Goal: Information Seeking & Learning: Learn about a topic

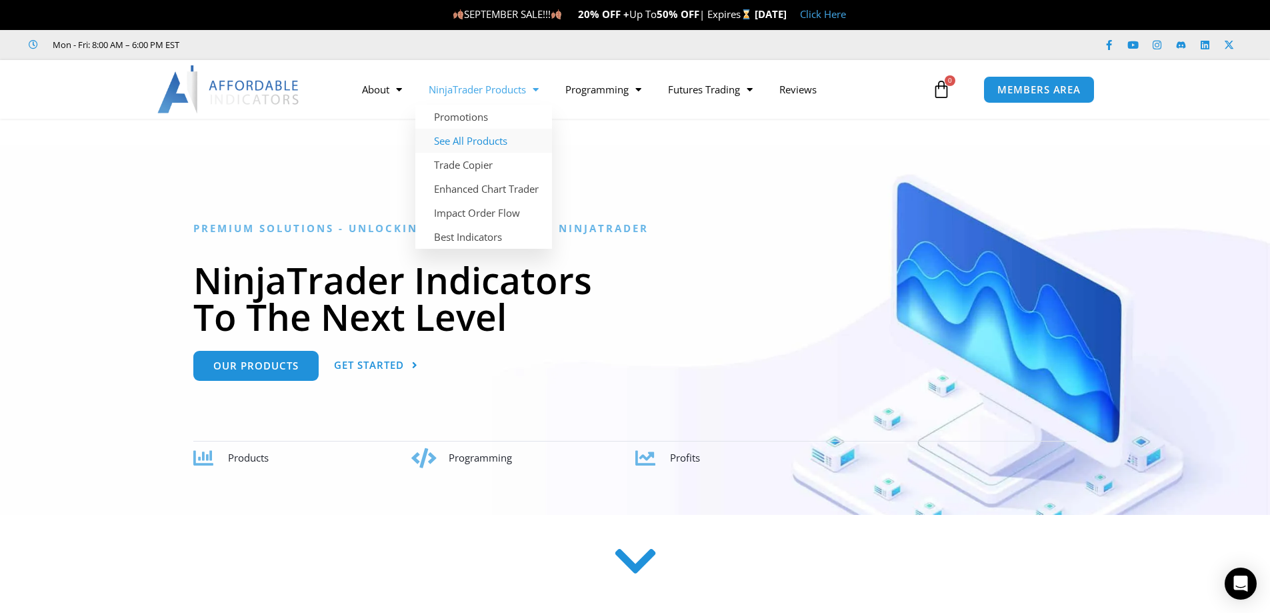
click at [497, 141] on link "See All Products" at bounding box center [483, 141] width 137 height 24
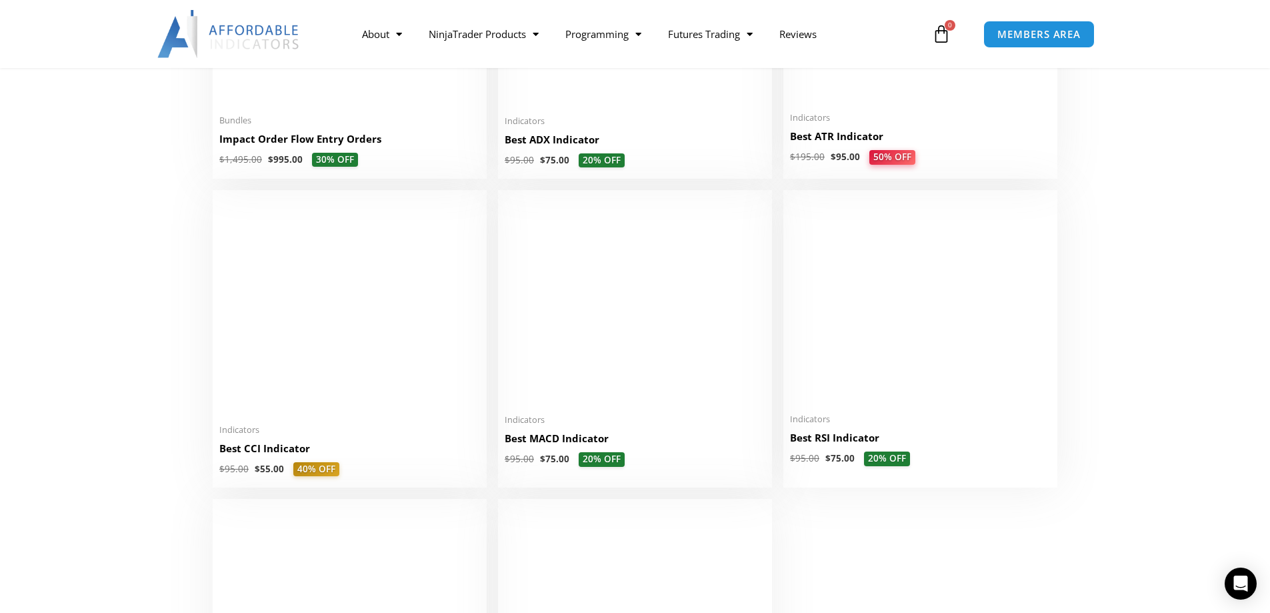
scroll to position [2666, 0]
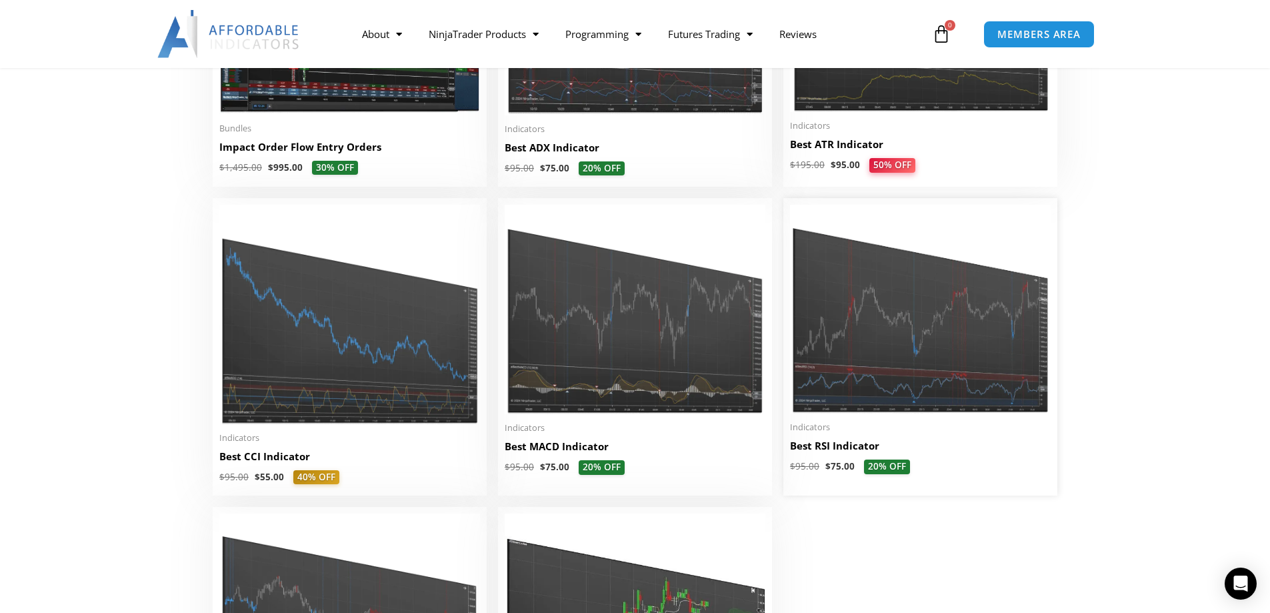
click at [914, 329] on img at bounding box center [920, 309] width 261 height 209
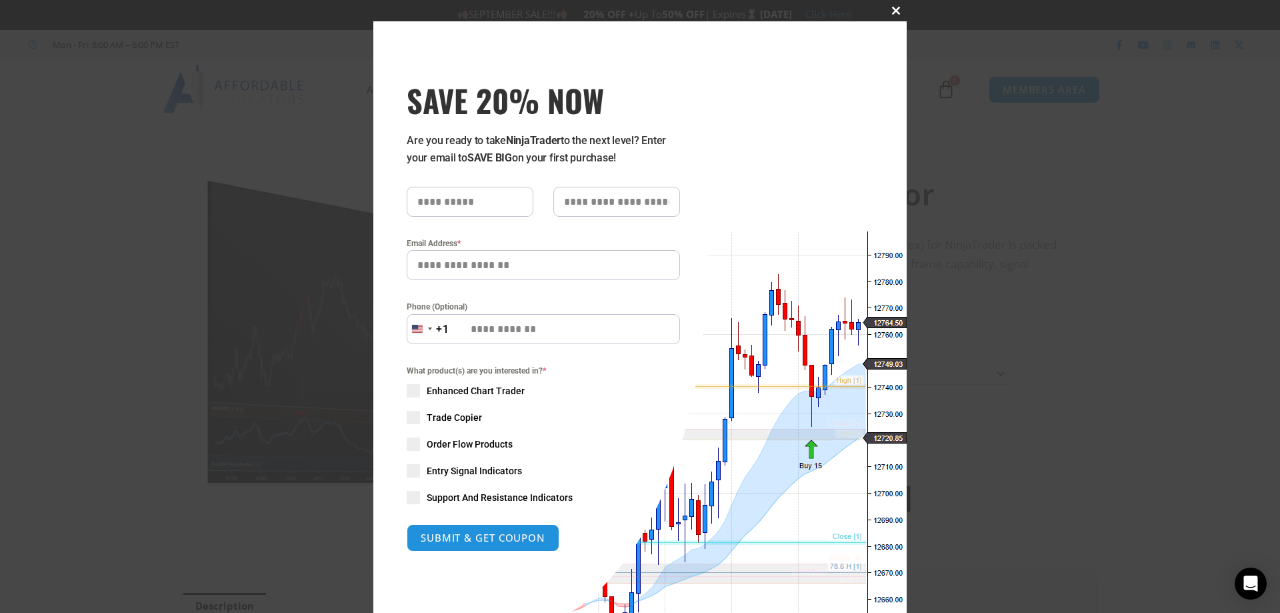
click at [889, 6] on button "Close this module" at bounding box center [895, 10] width 21 height 21
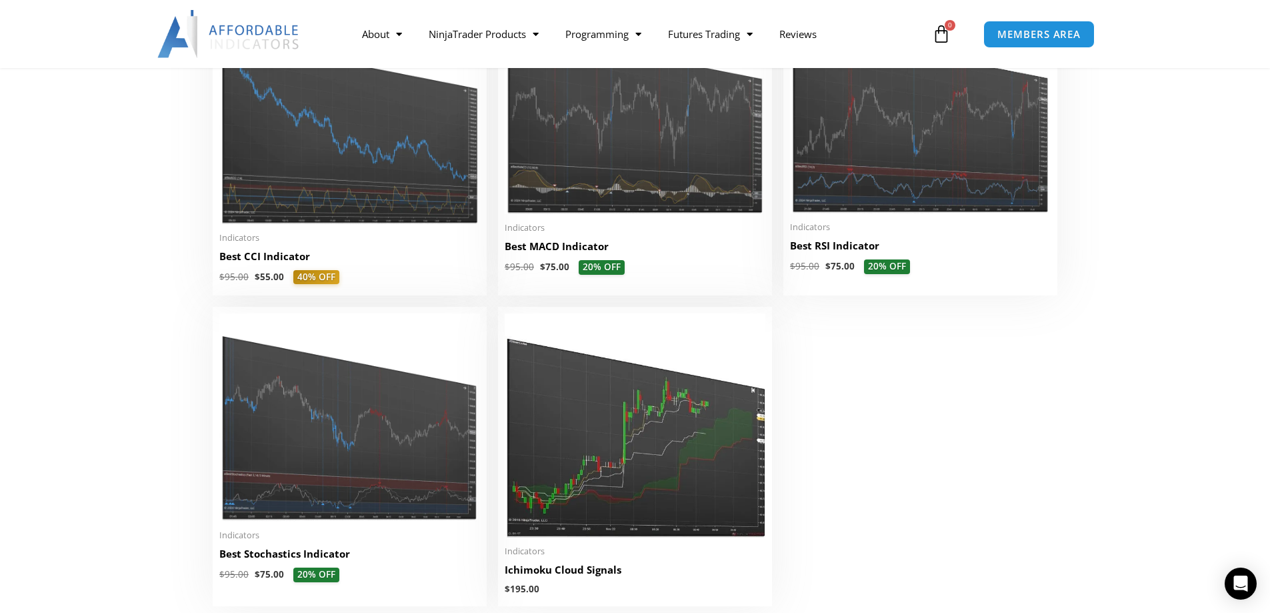
scroll to position [2266, 0]
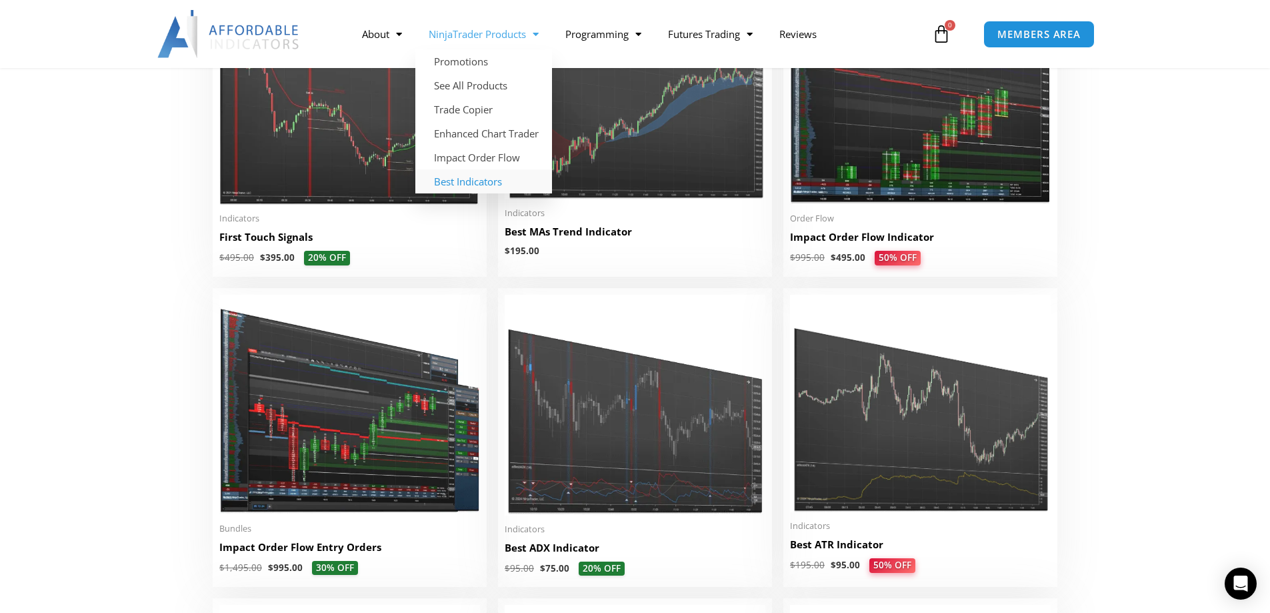
click at [489, 179] on link "Best Indicators" at bounding box center [483, 181] width 137 height 24
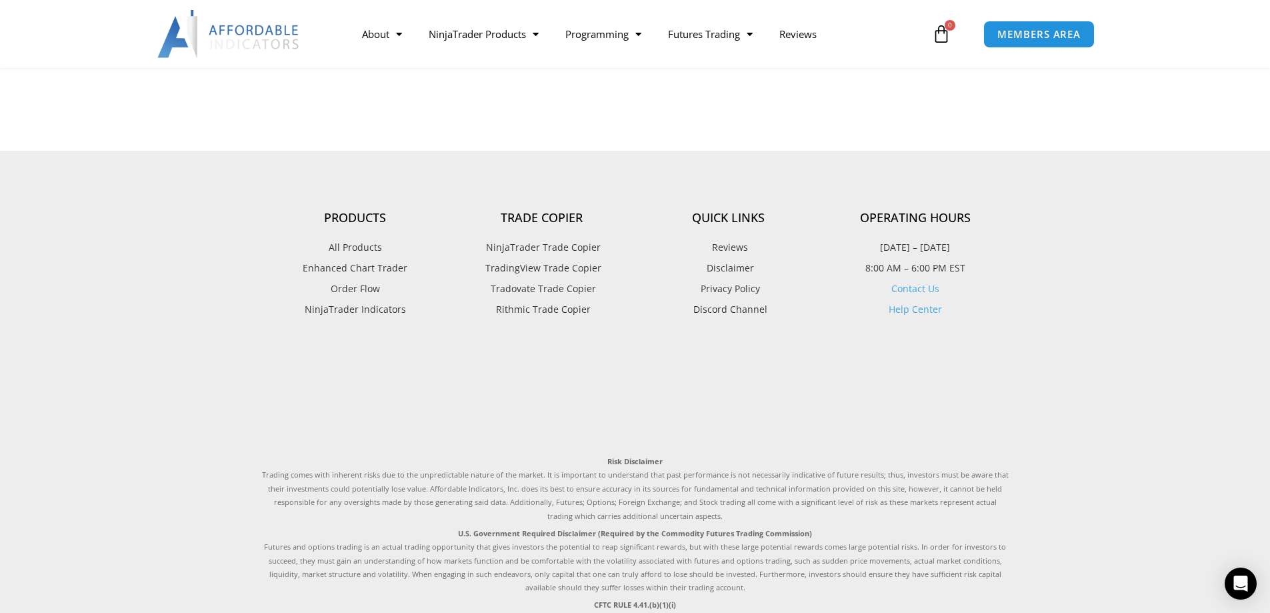
scroll to position [3266, 0]
